Goal: Find specific page/section: Find specific page/section

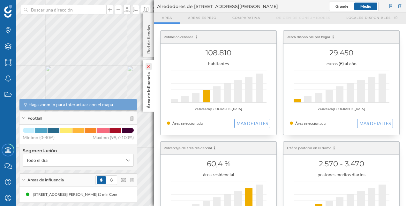
click at [147, 64] on icon at bounding box center [149, 66] width 6 height 6
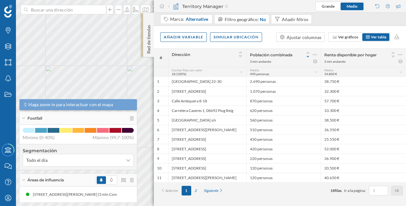
click at [148, 17] on div "Red de tiendas" at bounding box center [148, 35] width 11 height 44
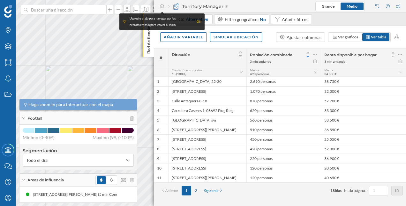
click at [151, 38] on p "Red de tiendas" at bounding box center [149, 37] width 6 height 31
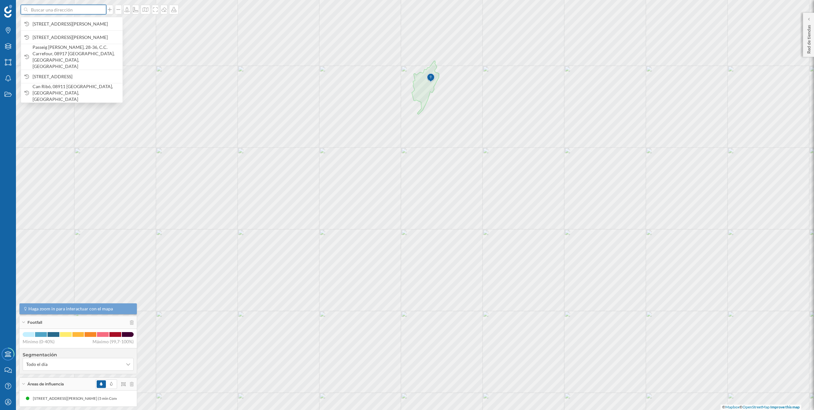
click at [88, 9] on input at bounding box center [63, 10] width 71 height 10
paste input "Carrer del Ciment, 08800 [GEOGRAPHIC_DATA], [GEOGRAPHIC_DATA]"
type input "Carrer del Ciment, 08800 [GEOGRAPHIC_DATA], [GEOGRAPHIC_DATA]"
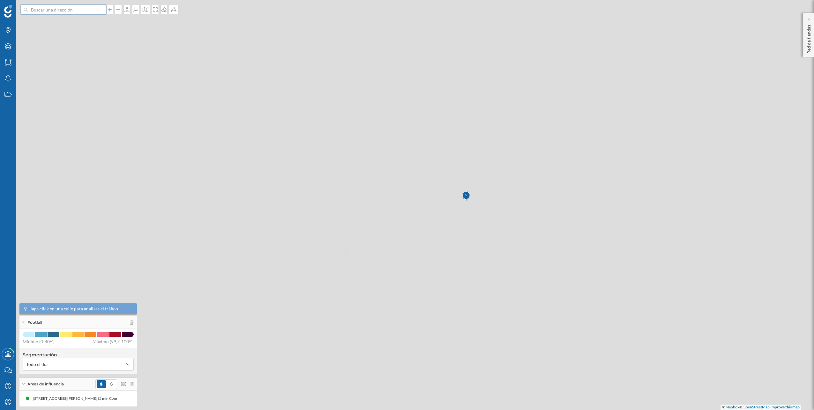
scroll to position [0, 0]
